Goal: Navigation & Orientation: Find specific page/section

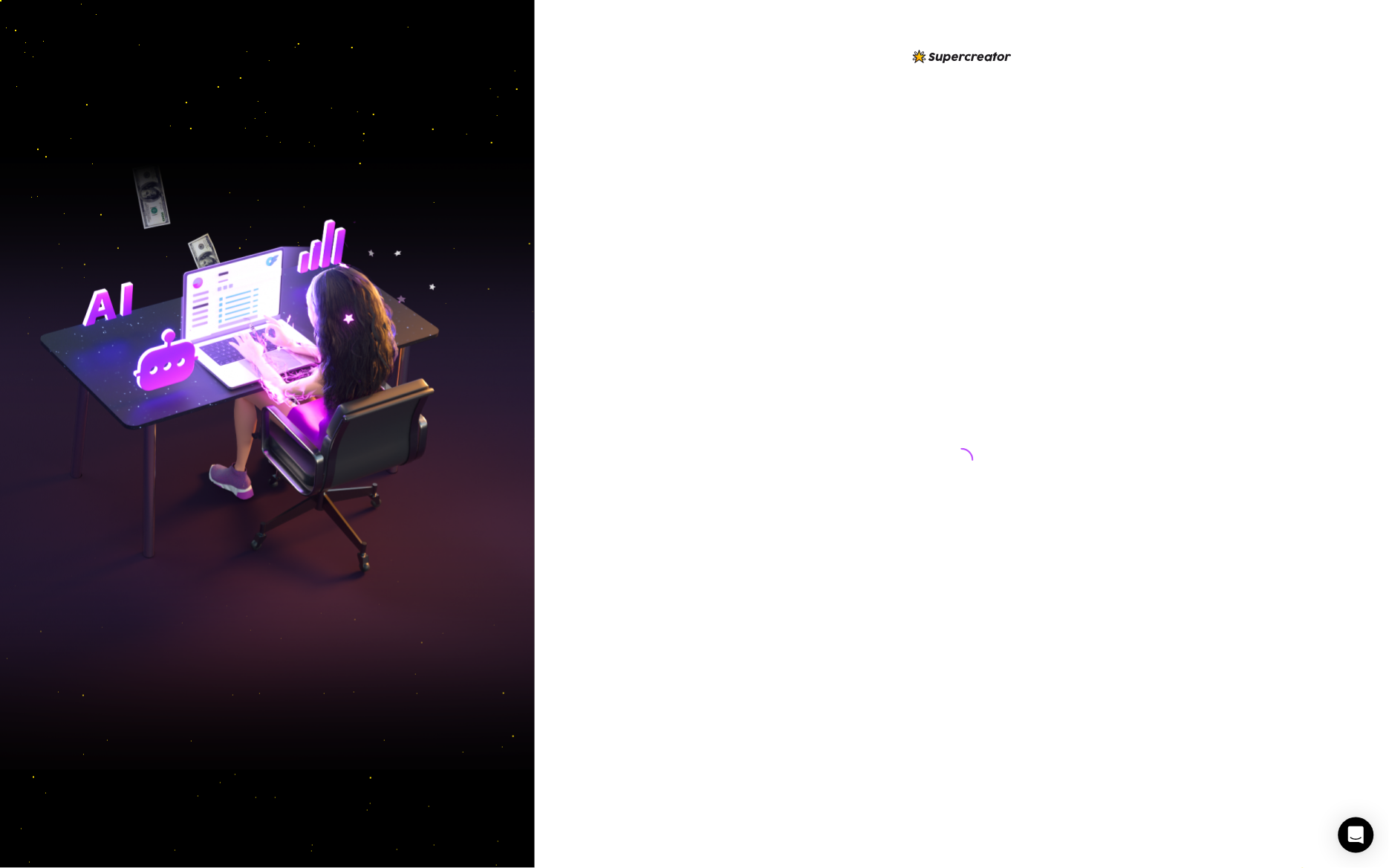
click at [854, 410] on div at bounding box center [962, 445] width 331 height 796
